Goal: Check status: Check status

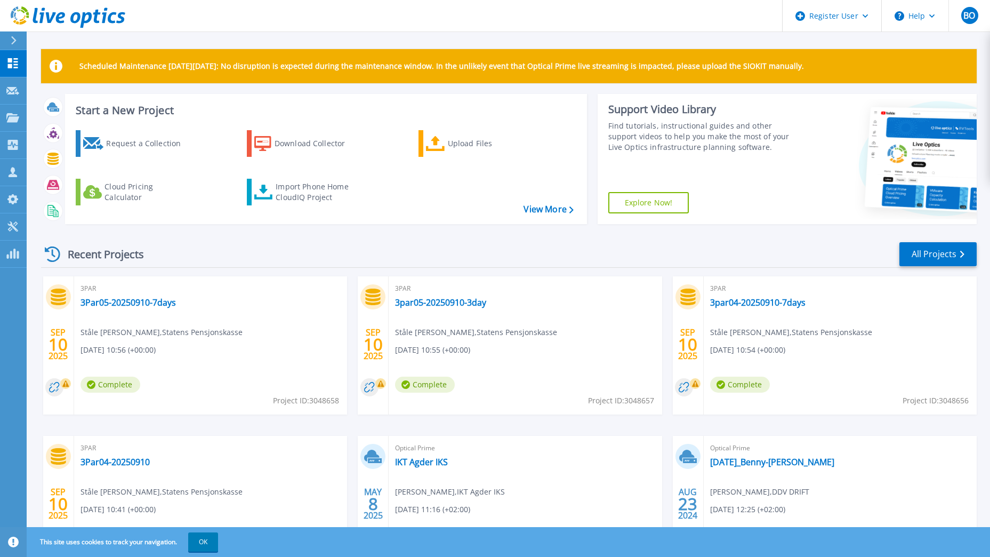
click at [62, 383] on rect at bounding box center [65, 383] width 11 height 11
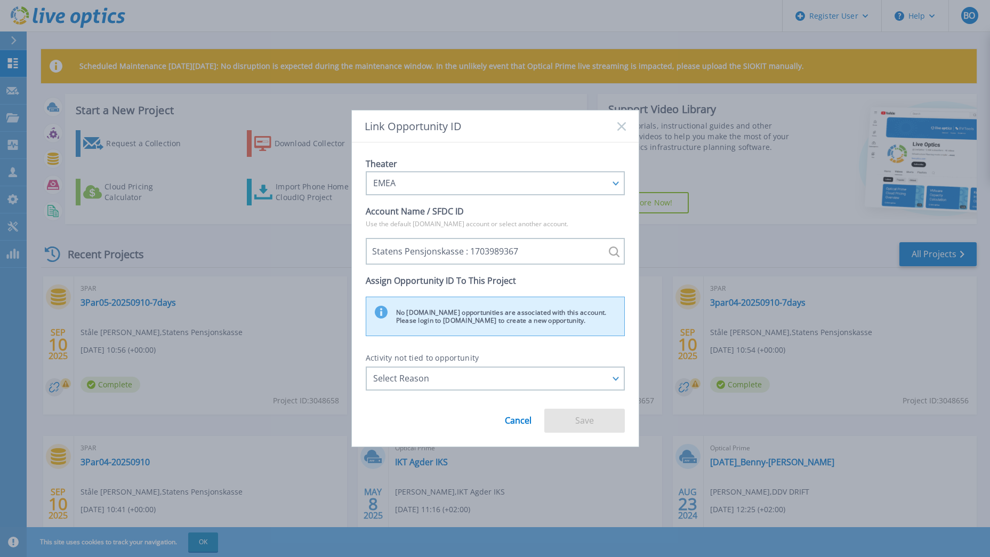
click at [434, 319] on div "No salesforce.com opportunities are associated with this account. Please login …" at bounding box center [495, 315] width 259 height 39
click at [435, 319] on div "No salesforce.com opportunities are associated with this account. Please login …" at bounding box center [495, 315] width 259 height 39
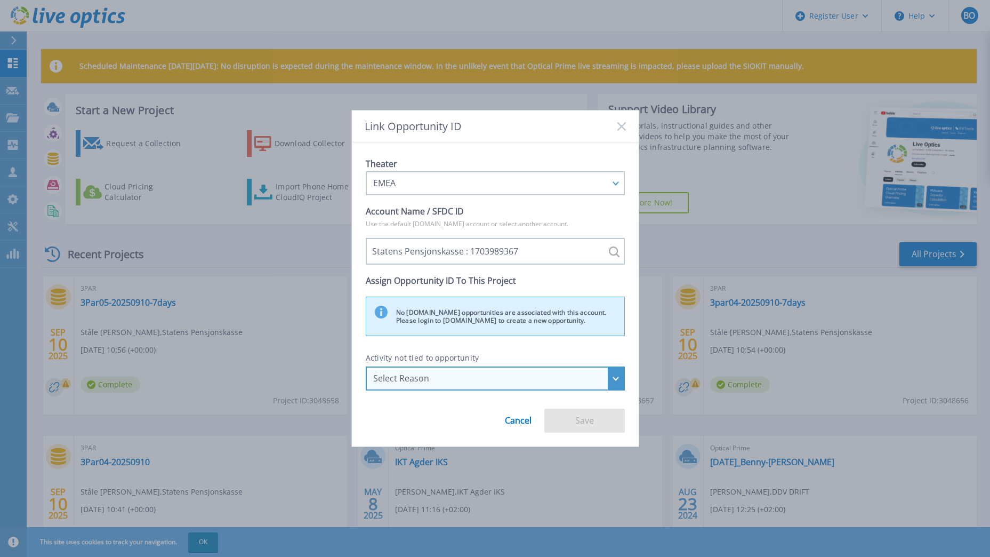
click at [436, 380] on div "Select Reason" at bounding box center [489, 378] width 232 height 10
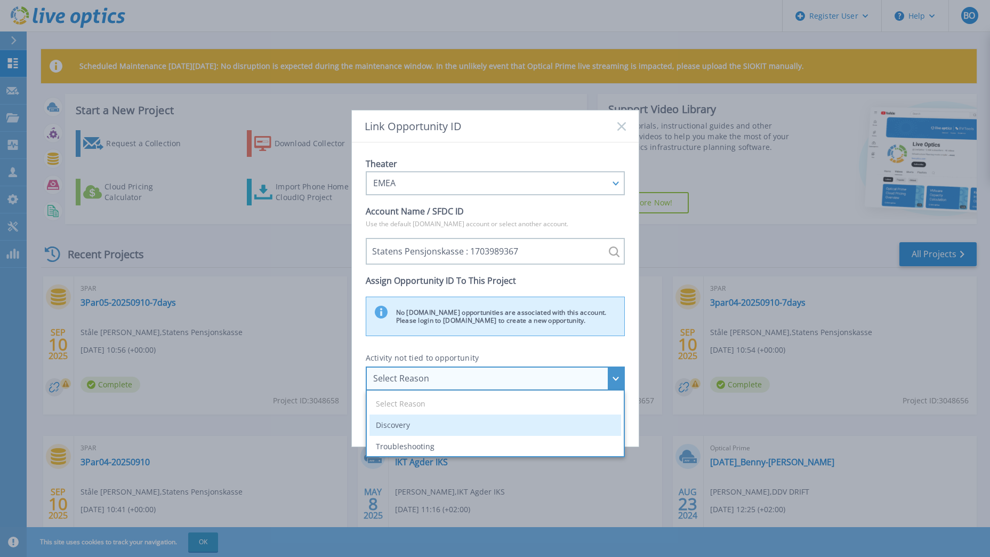
click at [464, 425] on li "Discovery" at bounding box center [496, 424] width 252 height 21
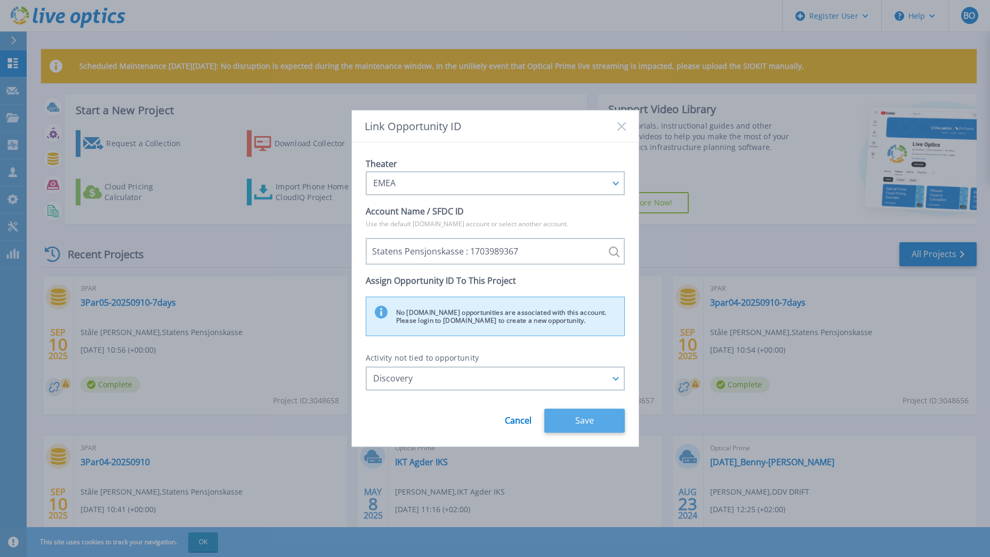
click at [588, 424] on button "Save" at bounding box center [584, 420] width 81 height 24
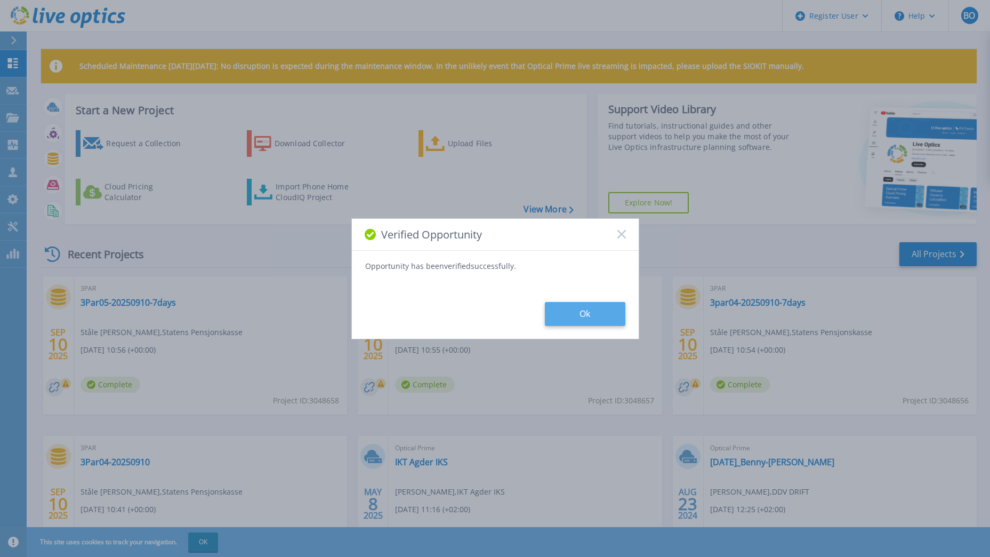
click at [581, 312] on button "Ok" at bounding box center [585, 314] width 81 height 24
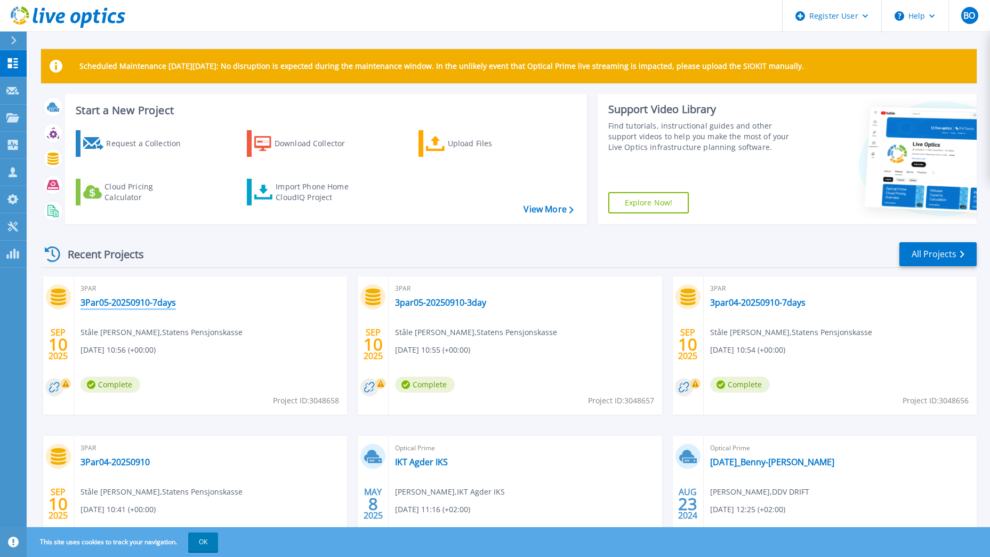
click at [122, 302] on link "3Par05-20250910-7days" at bounding box center [128, 302] width 95 height 11
click at [110, 299] on link "3Par05-20250910-7days" at bounding box center [128, 302] width 95 height 11
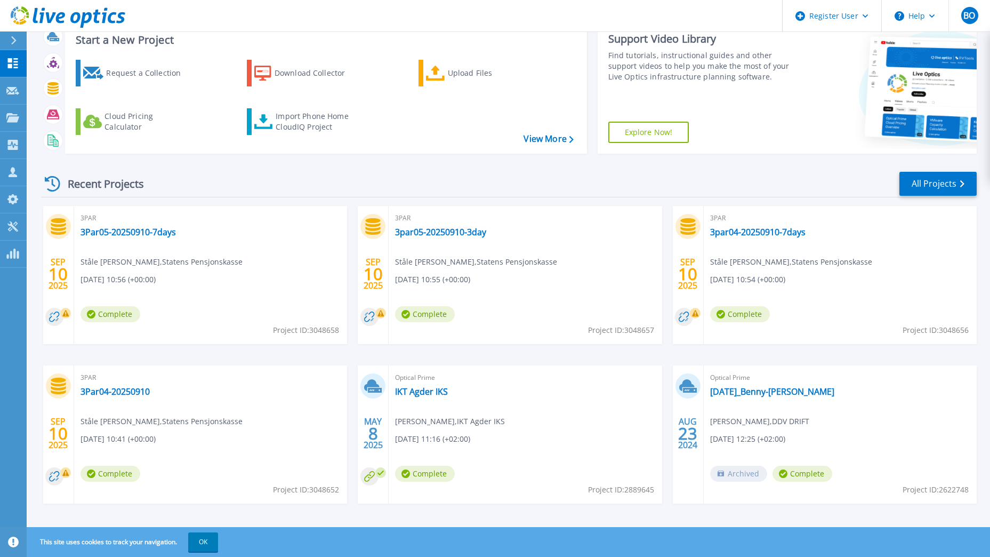
scroll to position [79, 0]
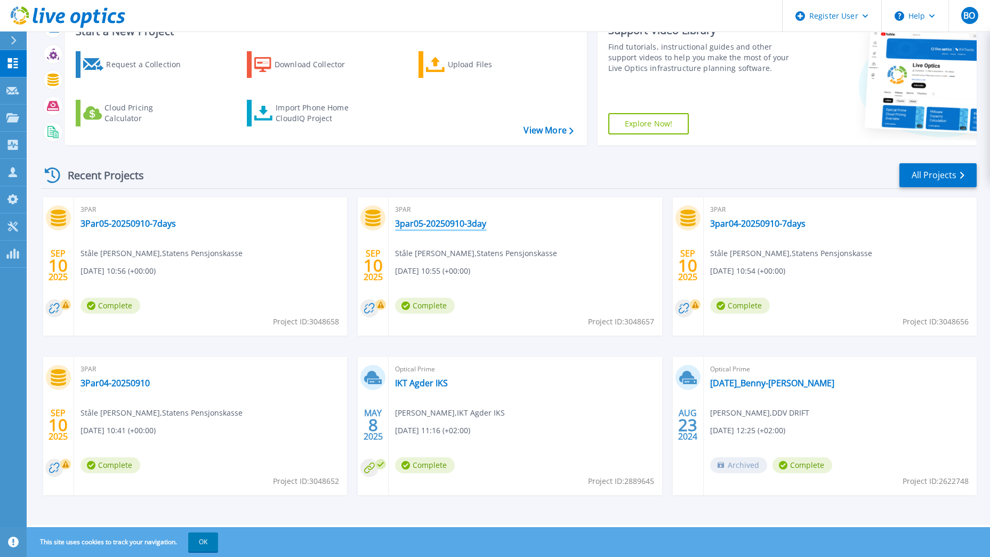
click at [419, 222] on link "3par05-20250910-3day" at bounding box center [440, 223] width 91 height 11
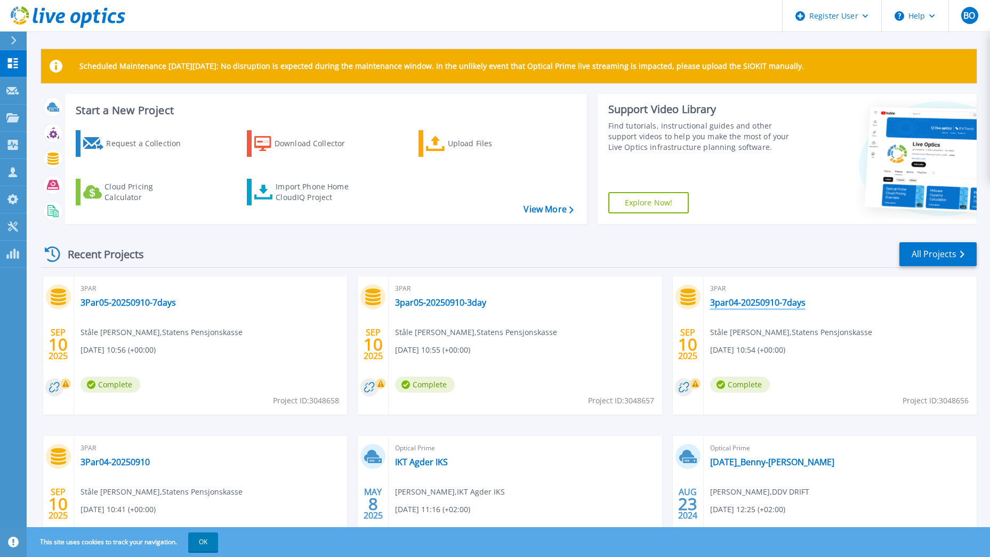
click at [750, 306] on link "3par04-20250910-7days" at bounding box center [757, 302] width 95 height 11
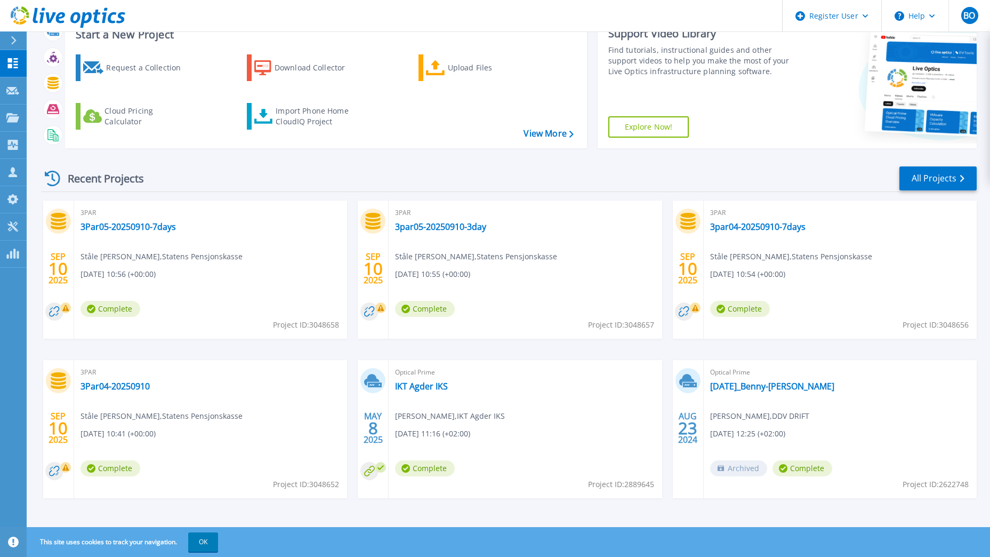
scroll to position [79, 0]
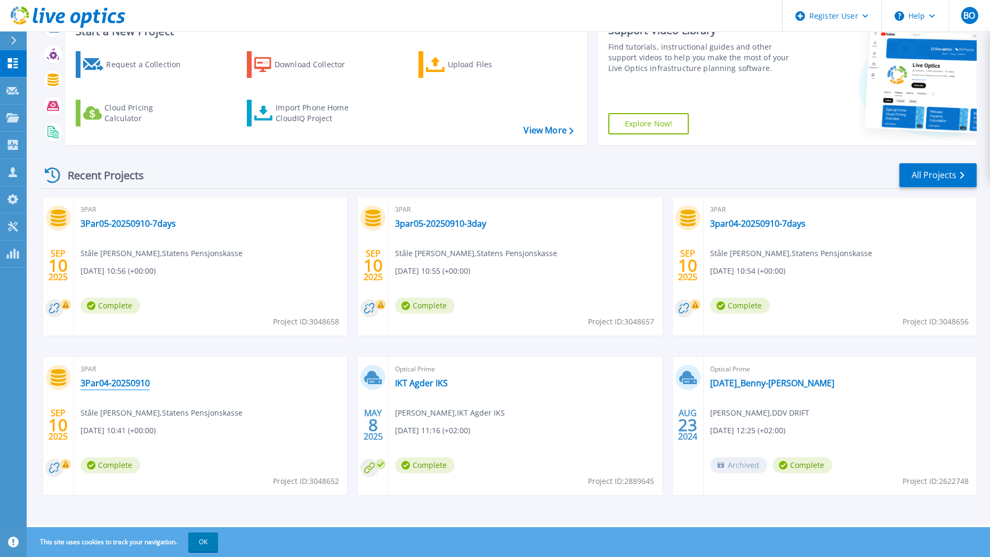
click at [103, 386] on link "3Par04-20250910" at bounding box center [115, 383] width 69 height 11
